Goal: Task Accomplishment & Management: Use online tool/utility

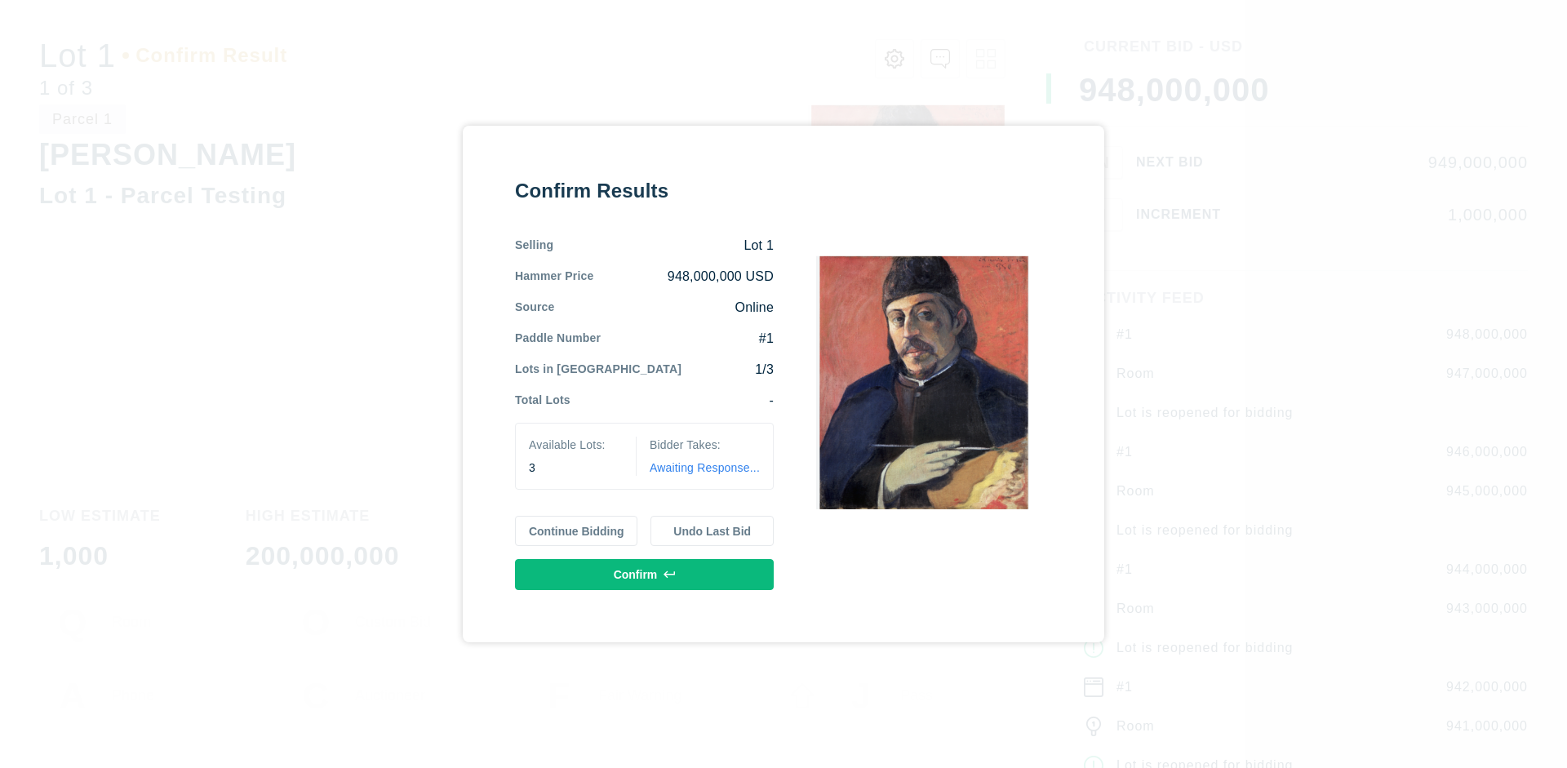
click at [577, 530] on button "Continue Bidding" at bounding box center [576, 531] width 123 height 31
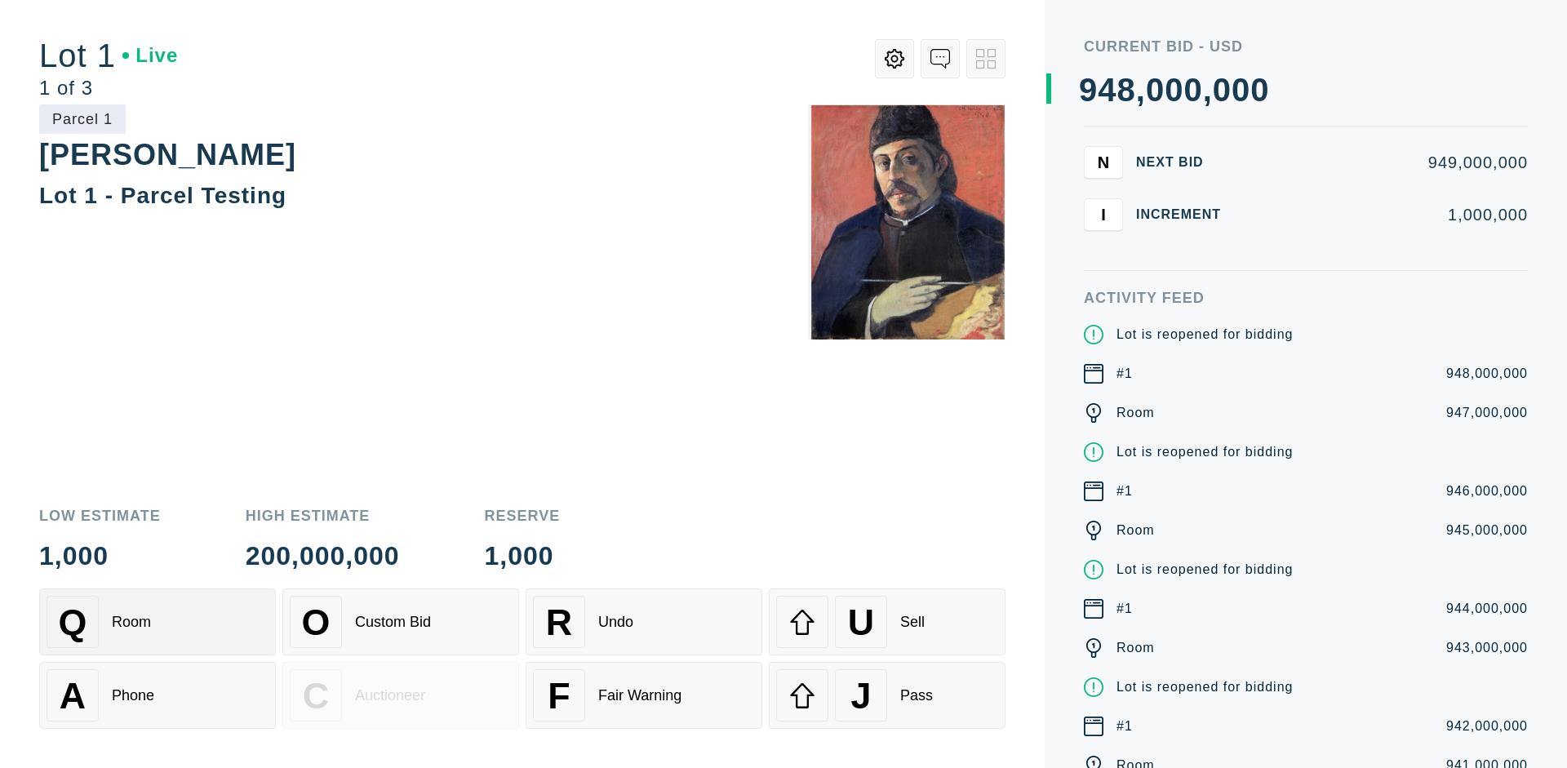
click at [157, 622] on div "Q Room" at bounding box center [158, 622] width 222 height 52
